Goal: Navigation & Orientation: Find specific page/section

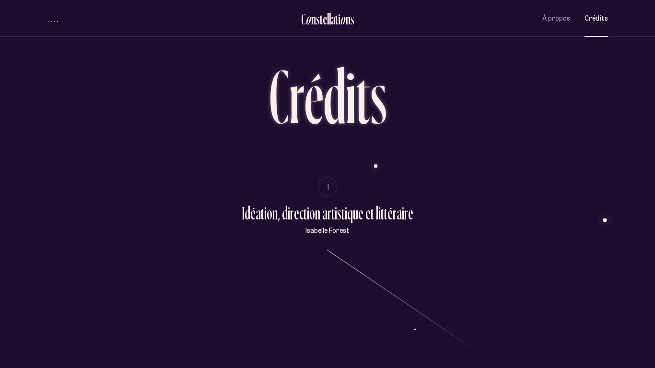
drag, startPoint x: 377, startPoint y: 223, endPoint x: 282, endPoint y: 131, distance: 131.6
click at [558, 22] on span "À propos" at bounding box center [556, 18] width 28 height 8
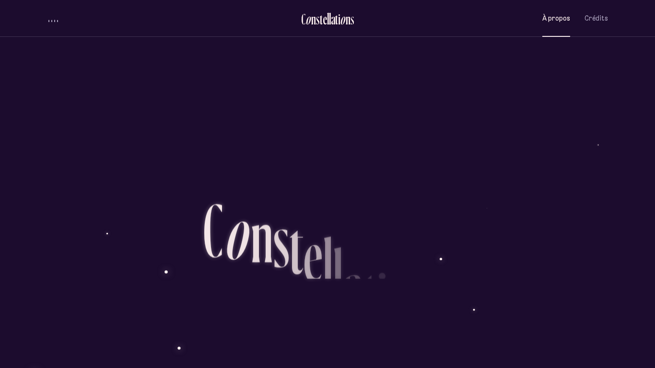
scroll to position [887, 0]
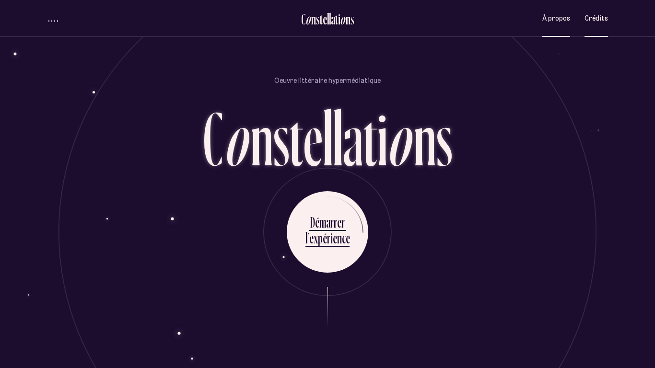
click at [606, 17] on span "Crédits" at bounding box center [596, 18] width 23 height 8
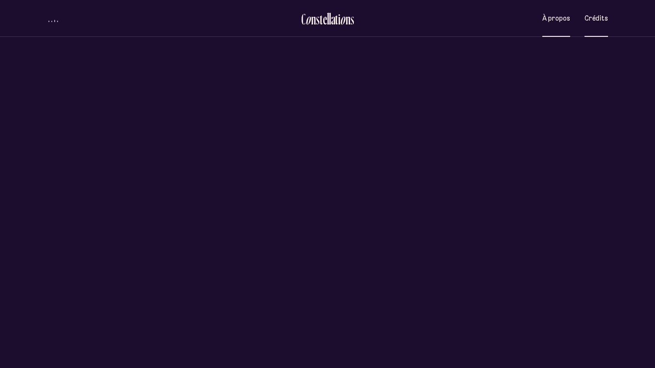
scroll to position [0, 0]
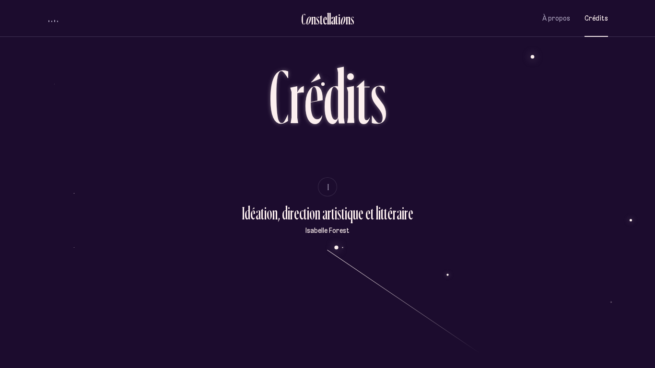
click at [606, 17] on span "Crédits" at bounding box center [596, 18] width 23 height 8
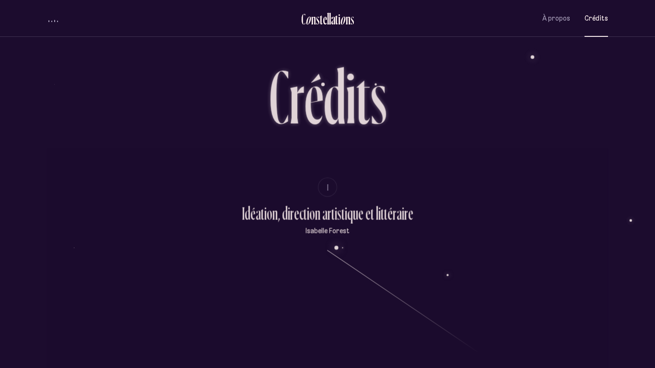
click at [606, 17] on span "Crédits" at bounding box center [596, 18] width 23 height 8
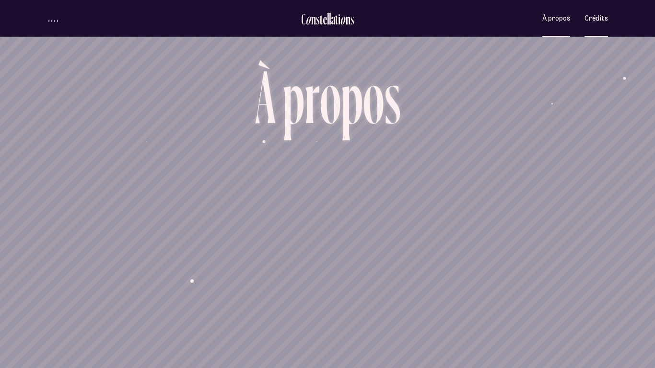
click at [589, 22] on span "Crédits" at bounding box center [596, 18] width 23 height 8
